Goal: Task Accomplishment & Management: Manage account settings

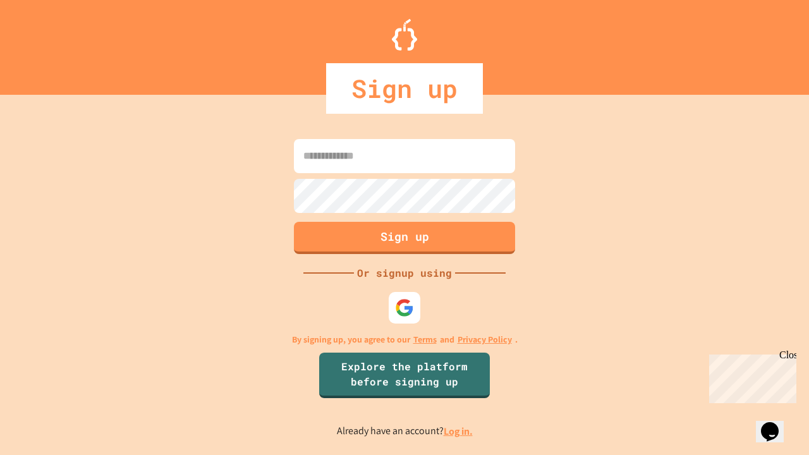
click at [459, 431] on link "Log in." at bounding box center [458, 431] width 29 height 13
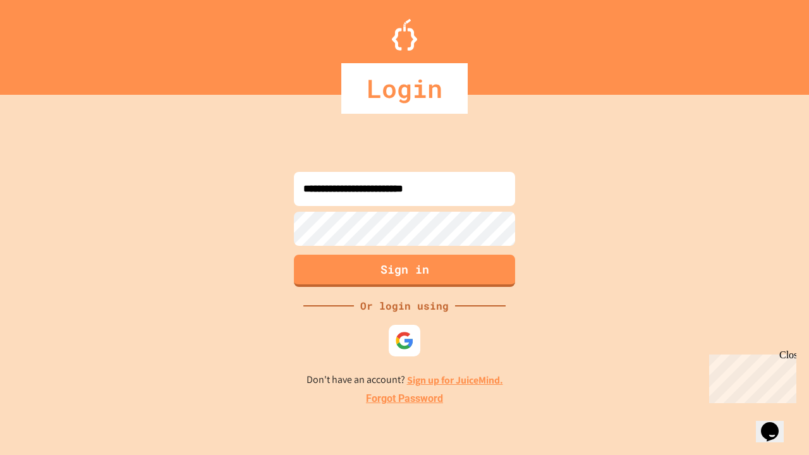
type input "**********"
